Goal: Find specific page/section: Find specific page/section

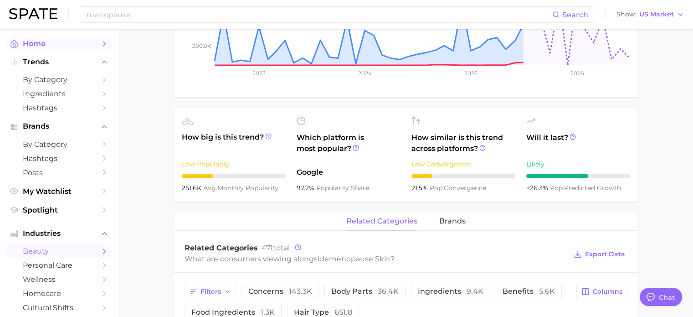
scroll to position [228, 0]
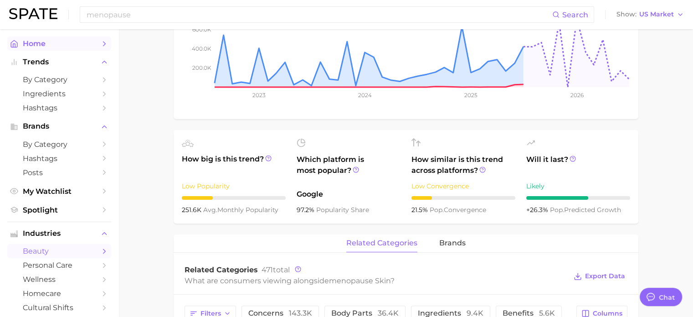
click at [36, 41] on span "Home" at bounding box center [59, 43] width 73 height 9
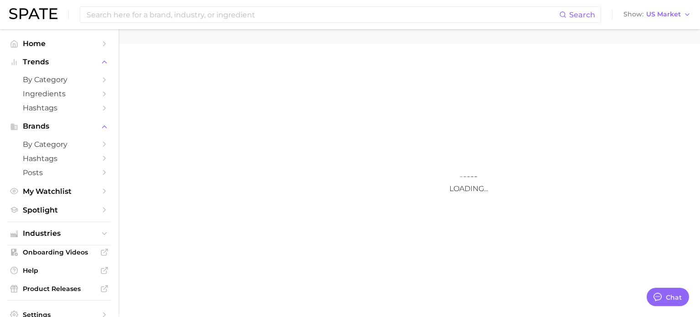
type textarea "x"
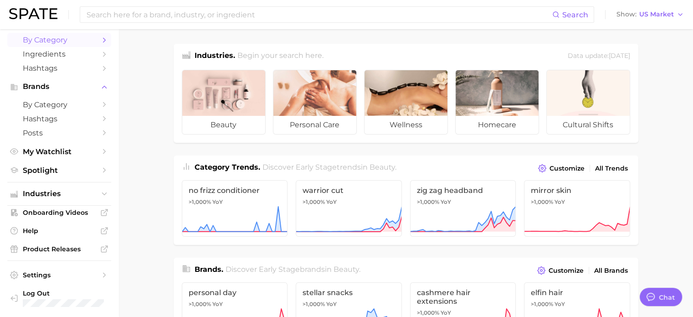
click at [62, 43] on span "by Category" at bounding box center [59, 40] width 73 height 9
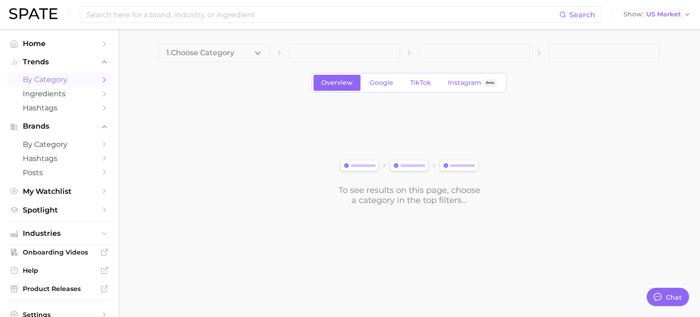
click at [38, 23] on div "Search Show US Market" at bounding box center [349, 14] width 681 height 29
